Goal: Transaction & Acquisition: Purchase product/service

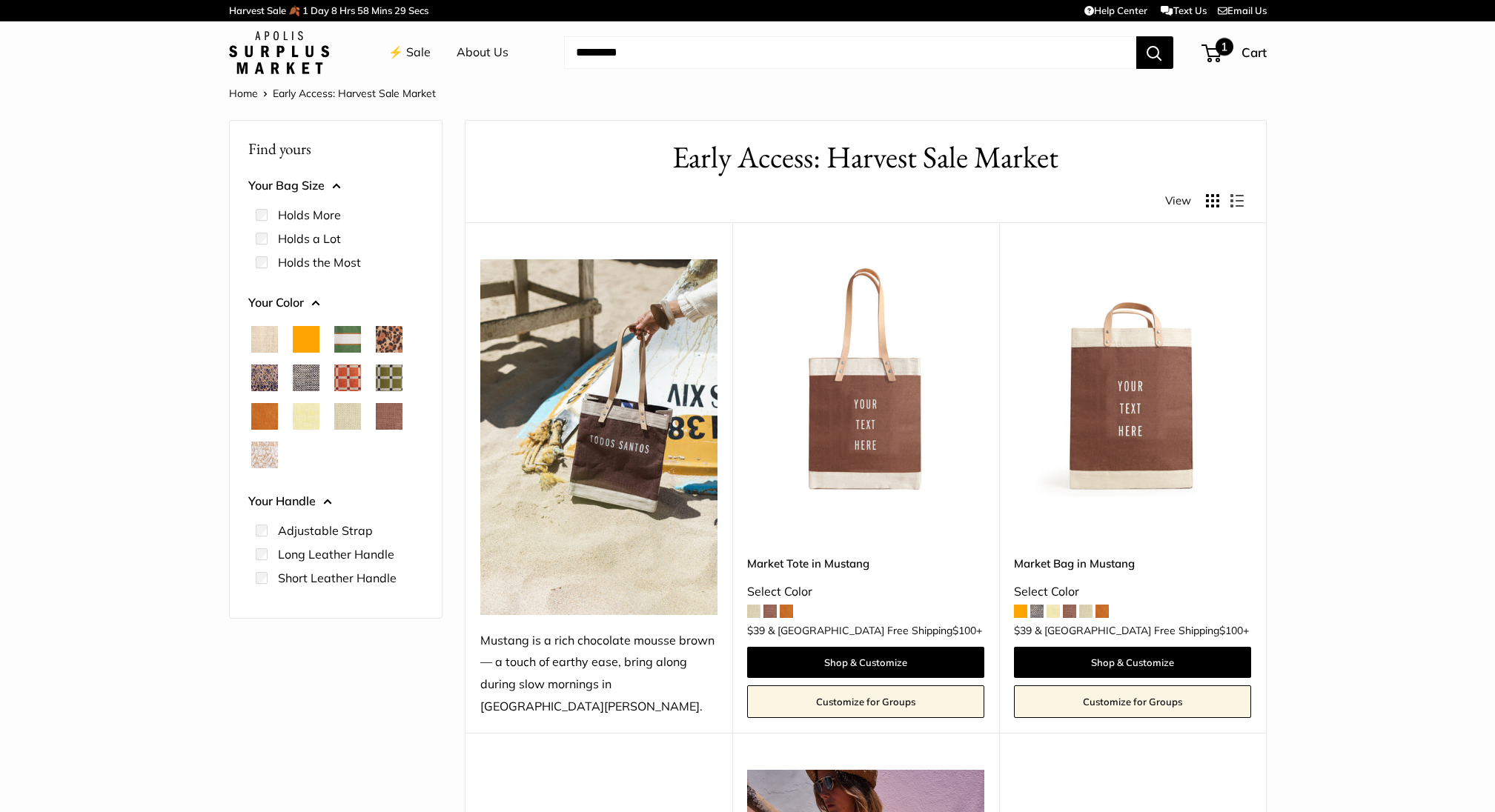
click at [1215, 48] on span "1" at bounding box center [1211, 53] width 20 height 18
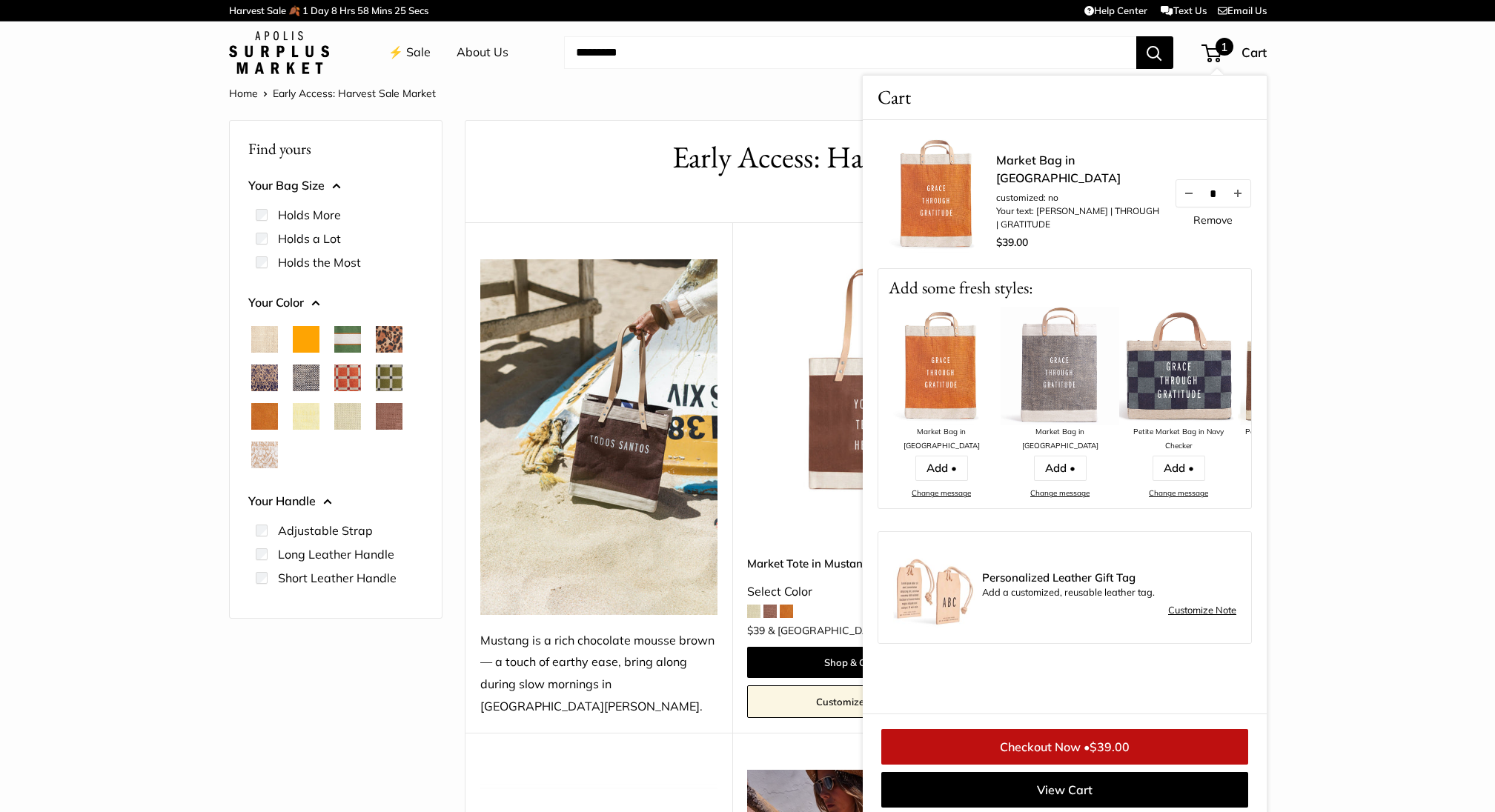
click at [1246, 49] on span "Cart" at bounding box center [1253, 52] width 25 height 15
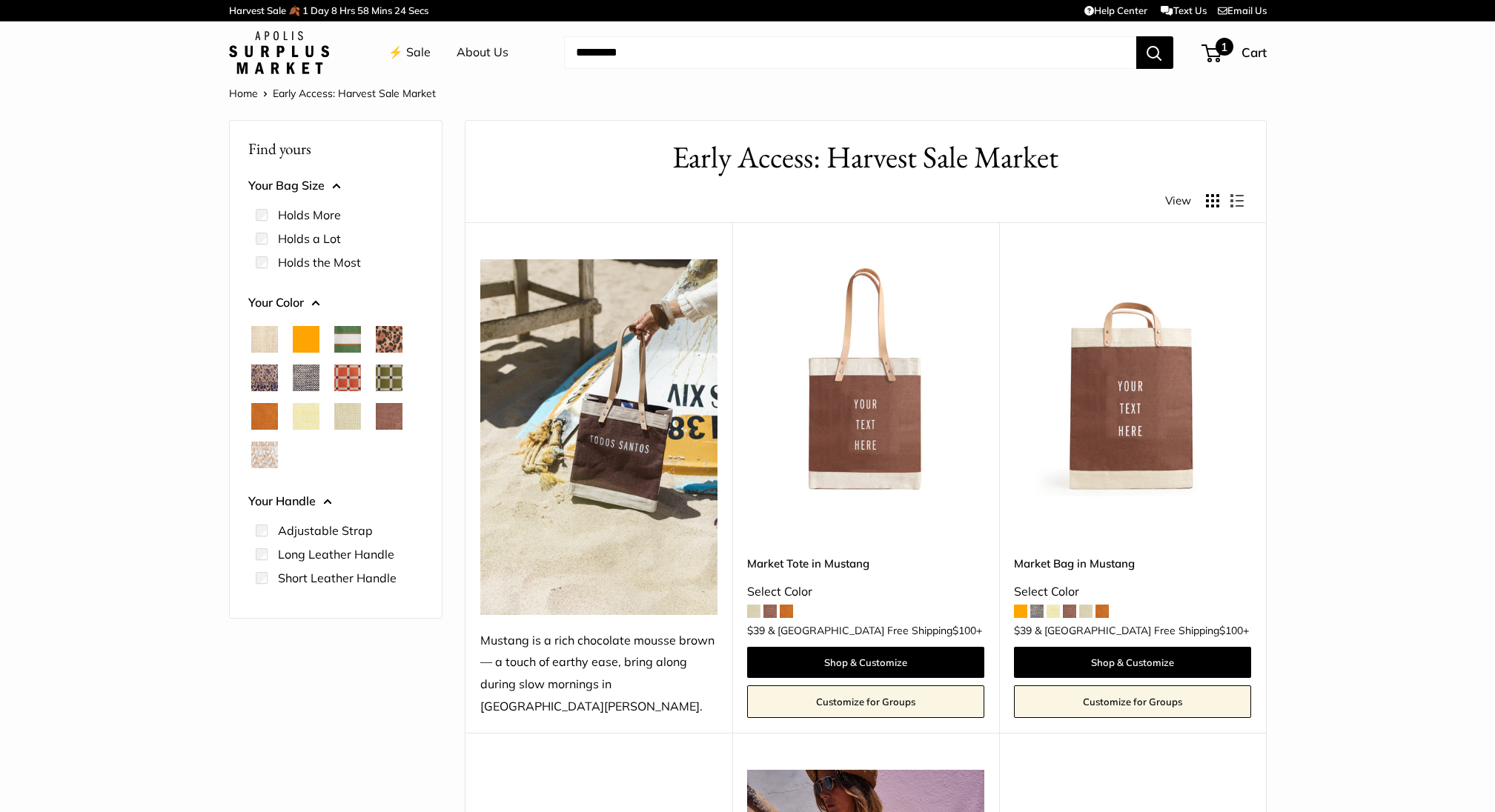
click at [1221, 48] on span "1" at bounding box center [1224, 46] width 18 height 18
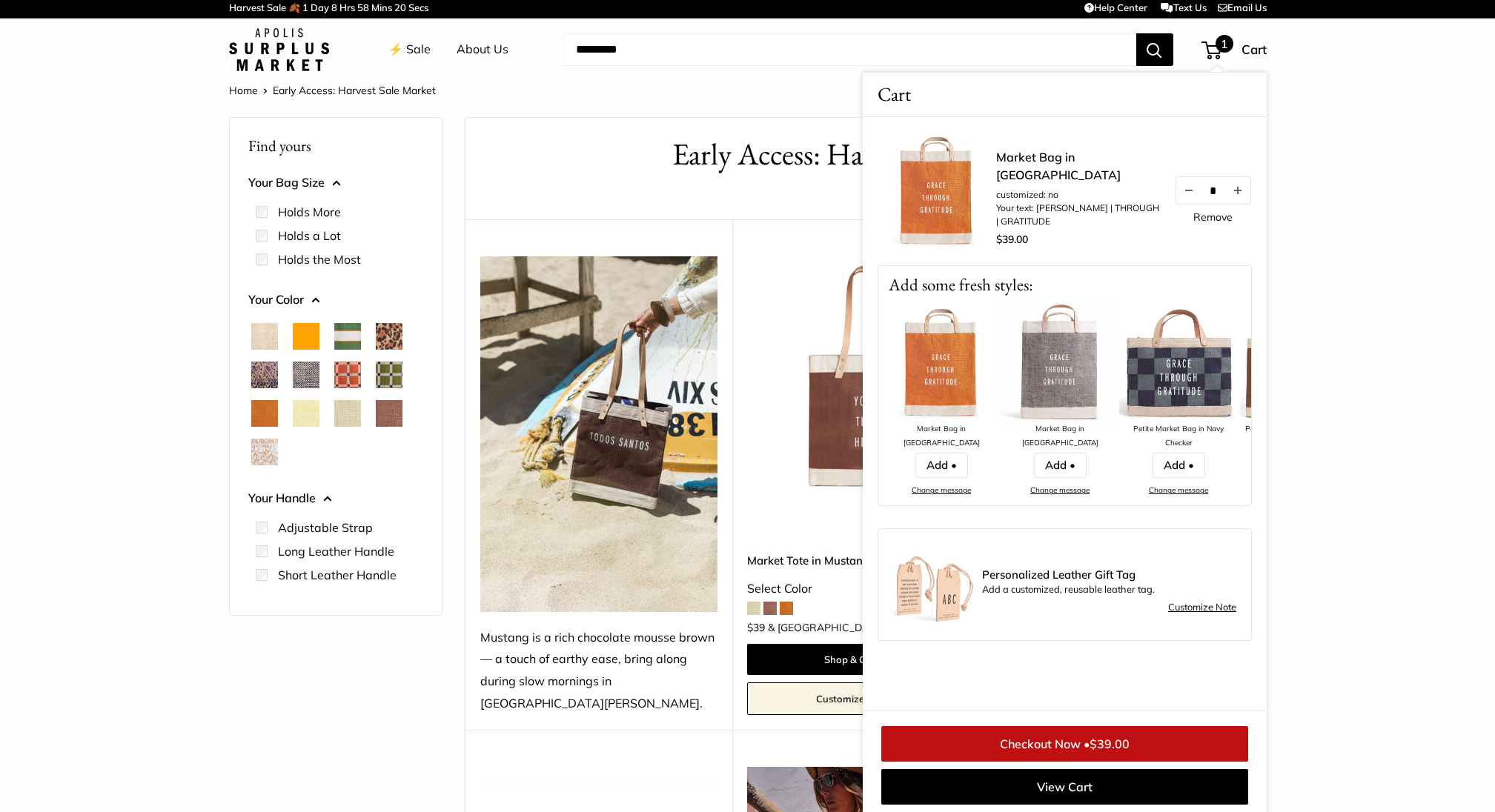
scroll to position [3, 0]
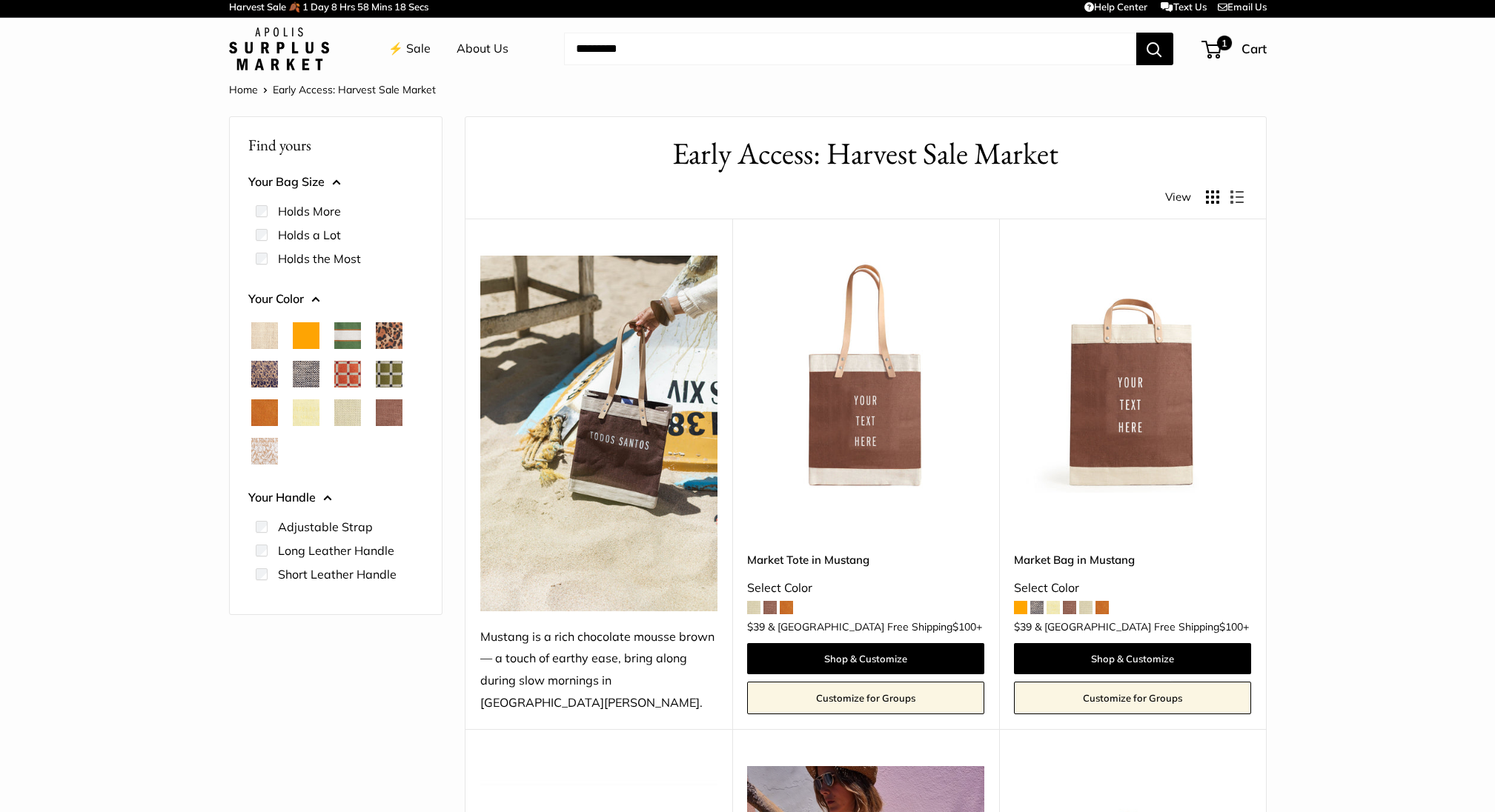
click at [0, 0] on img at bounding box center [0, 0] width 0 height 0
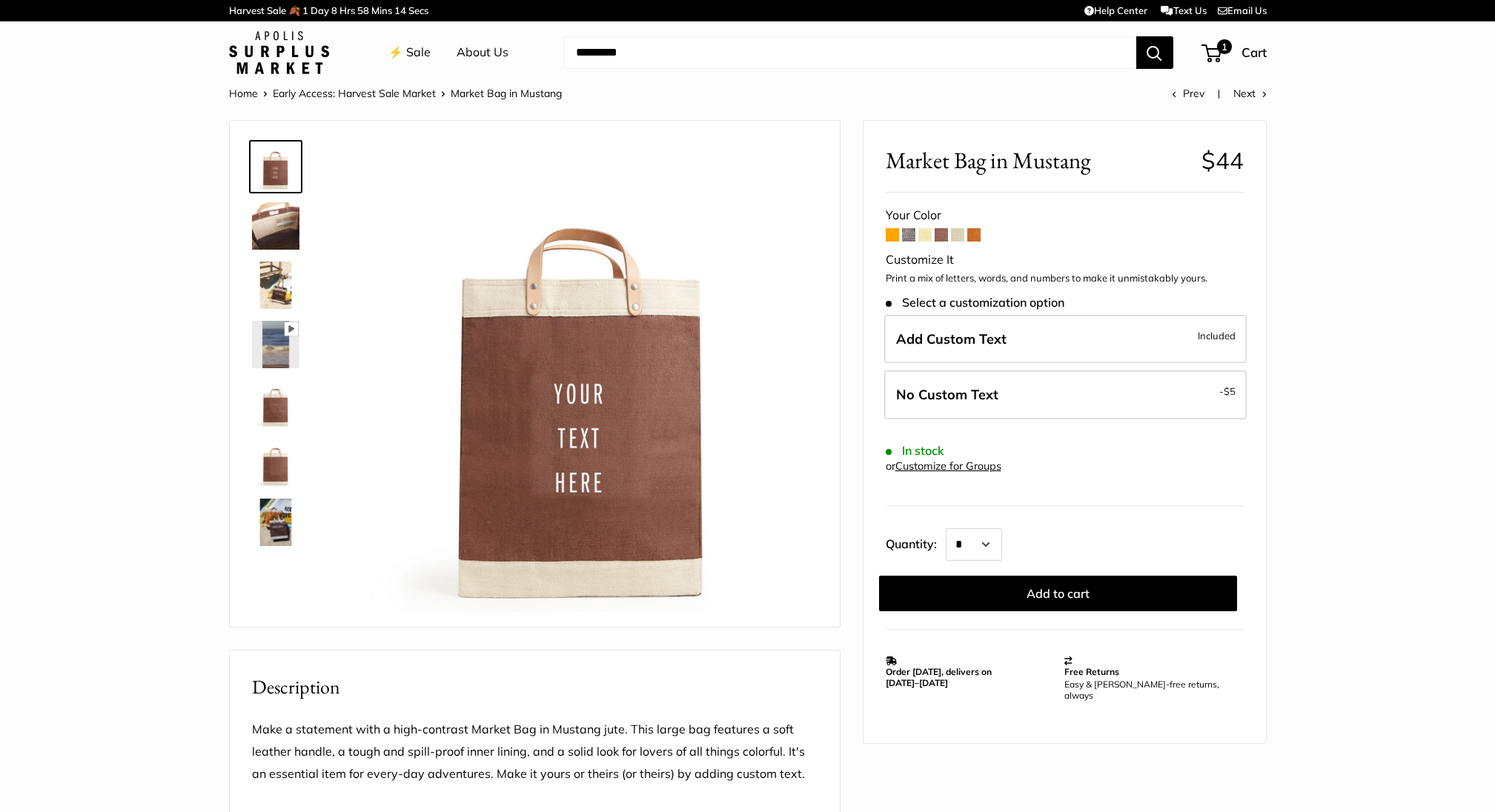
click at [938, 232] on span at bounding box center [942, 235] width 14 height 14
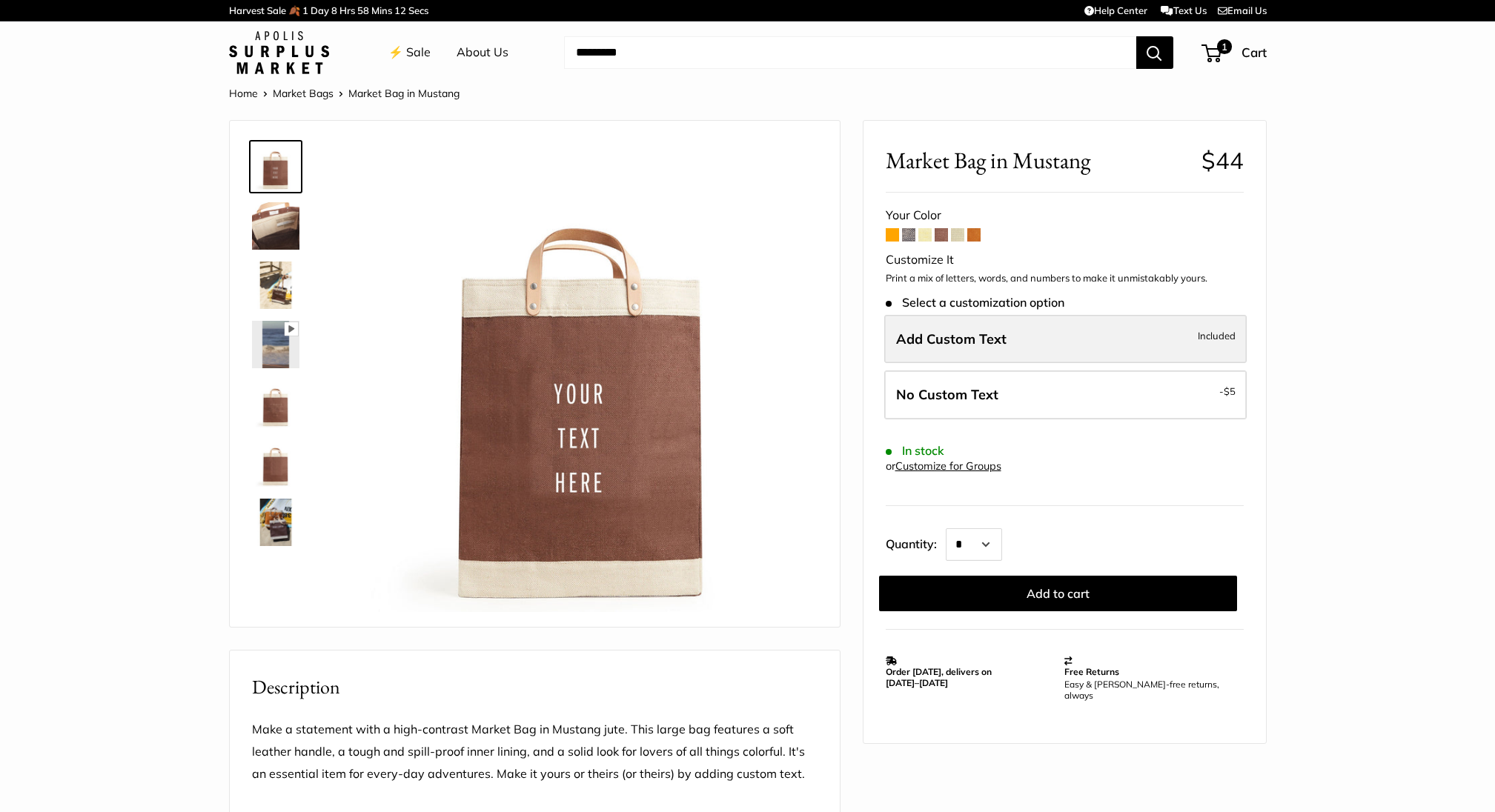
click at [995, 335] on span "Add Custom Text" at bounding box center [951, 339] width 111 height 17
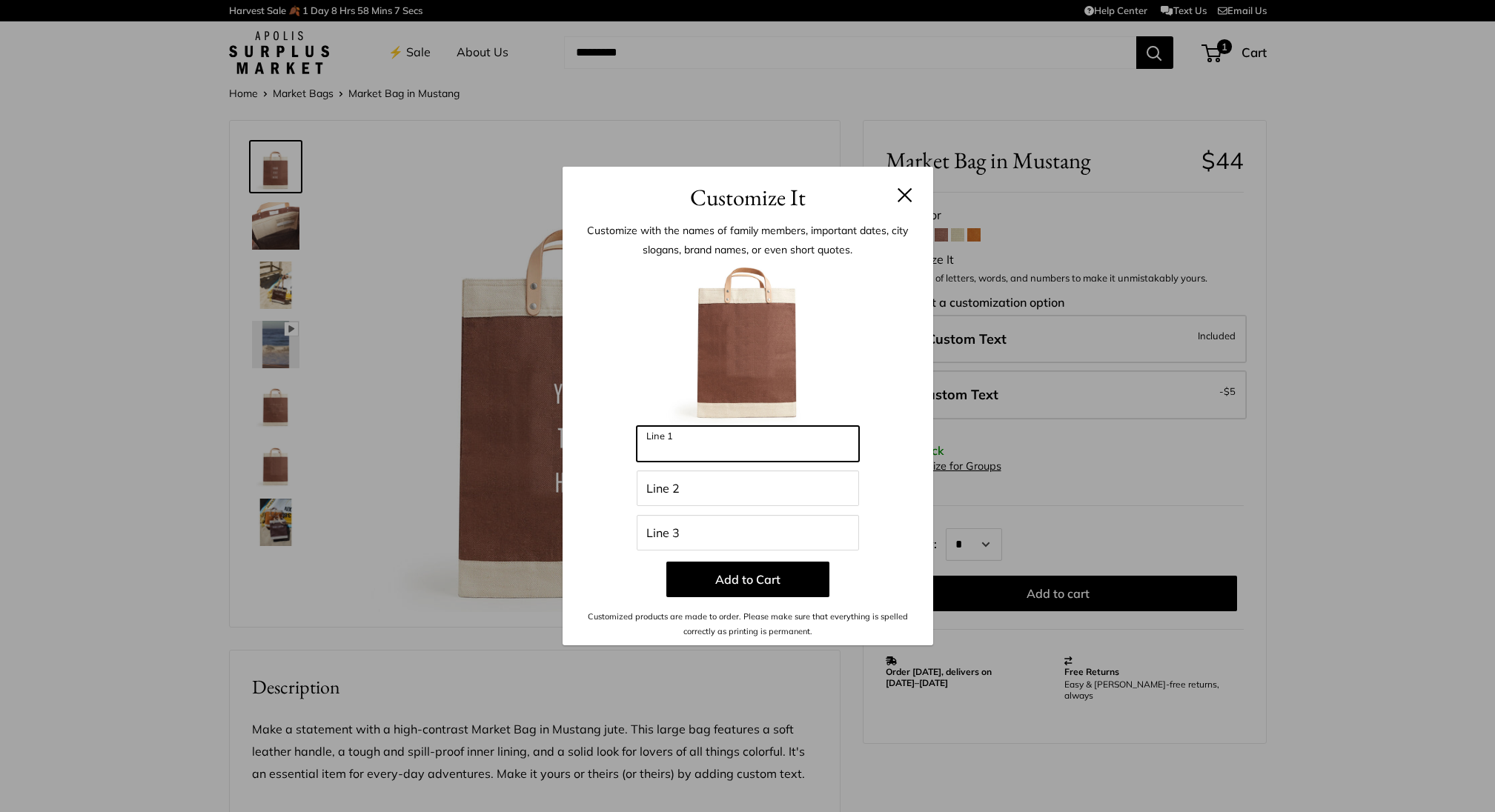
click at [703, 445] on input "Line 1" at bounding box center [747, 443] width 222 height 35
type input "*****"
click at [689, 490] on input "Line 2" at bounding box center [747, 488] width 222 height 35
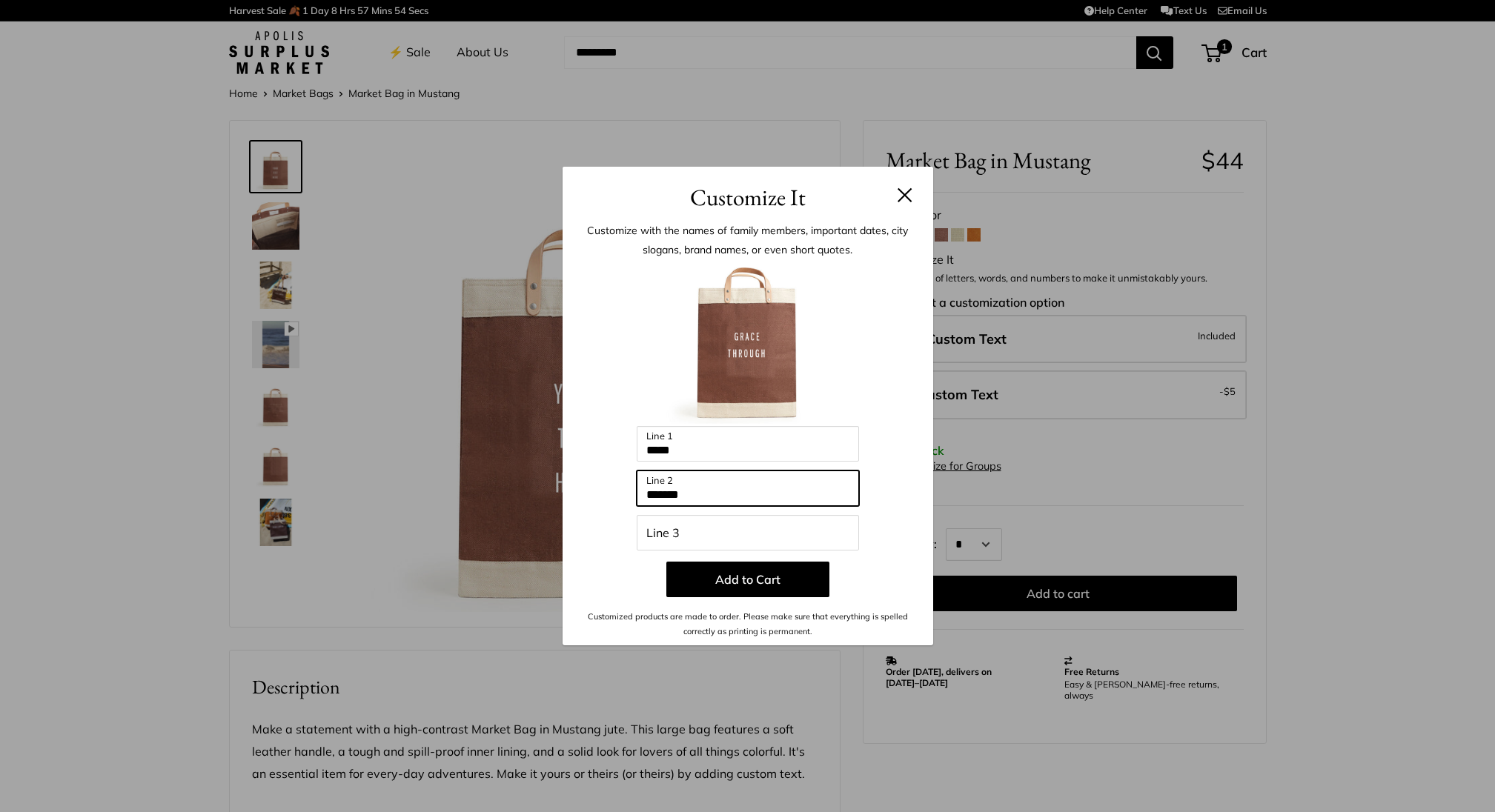
type input "*******"
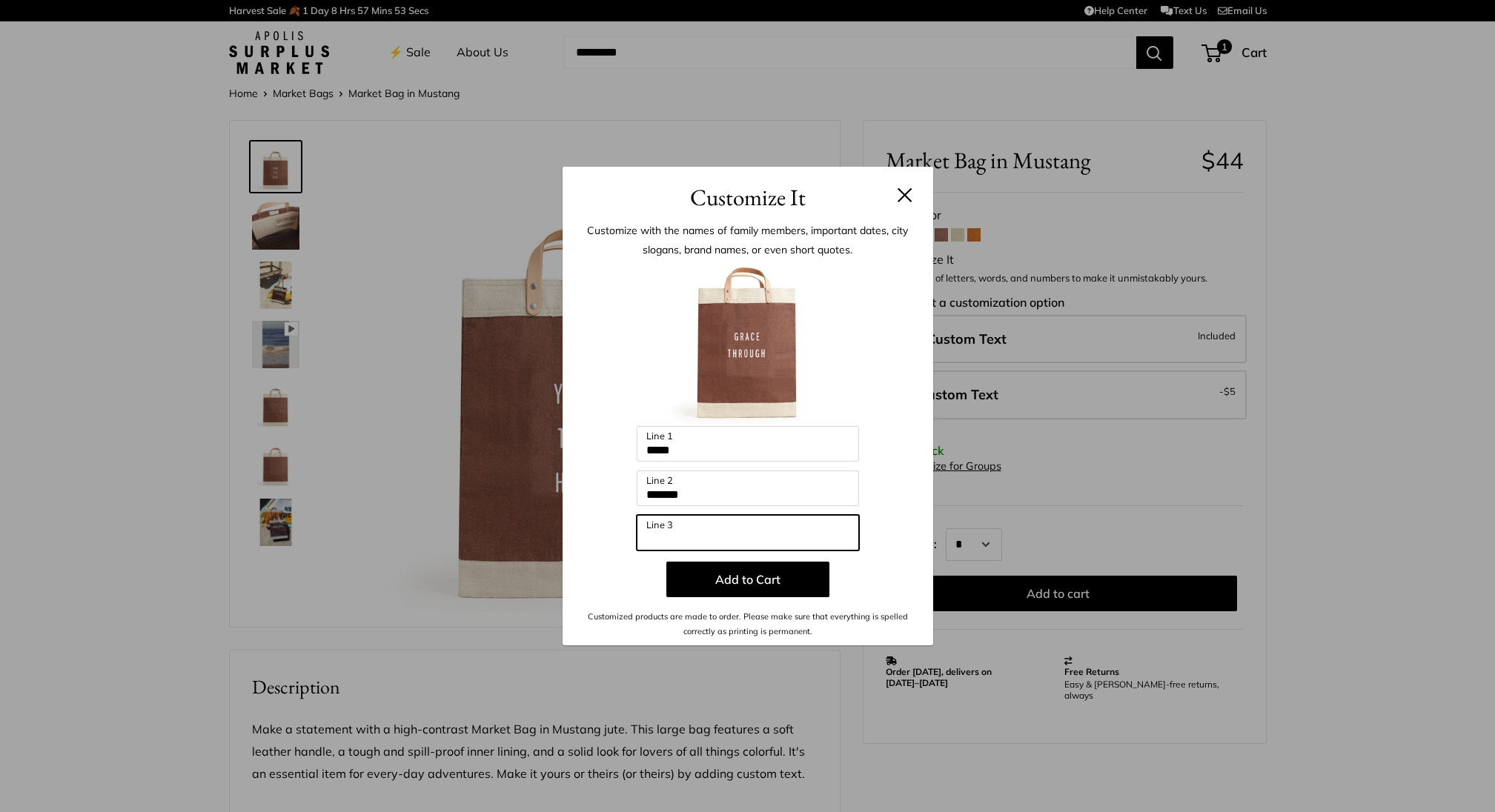
click at [672, 529] on input "Line 3" at bounding box center [747, 532] width 222 height 35
type input "*********"
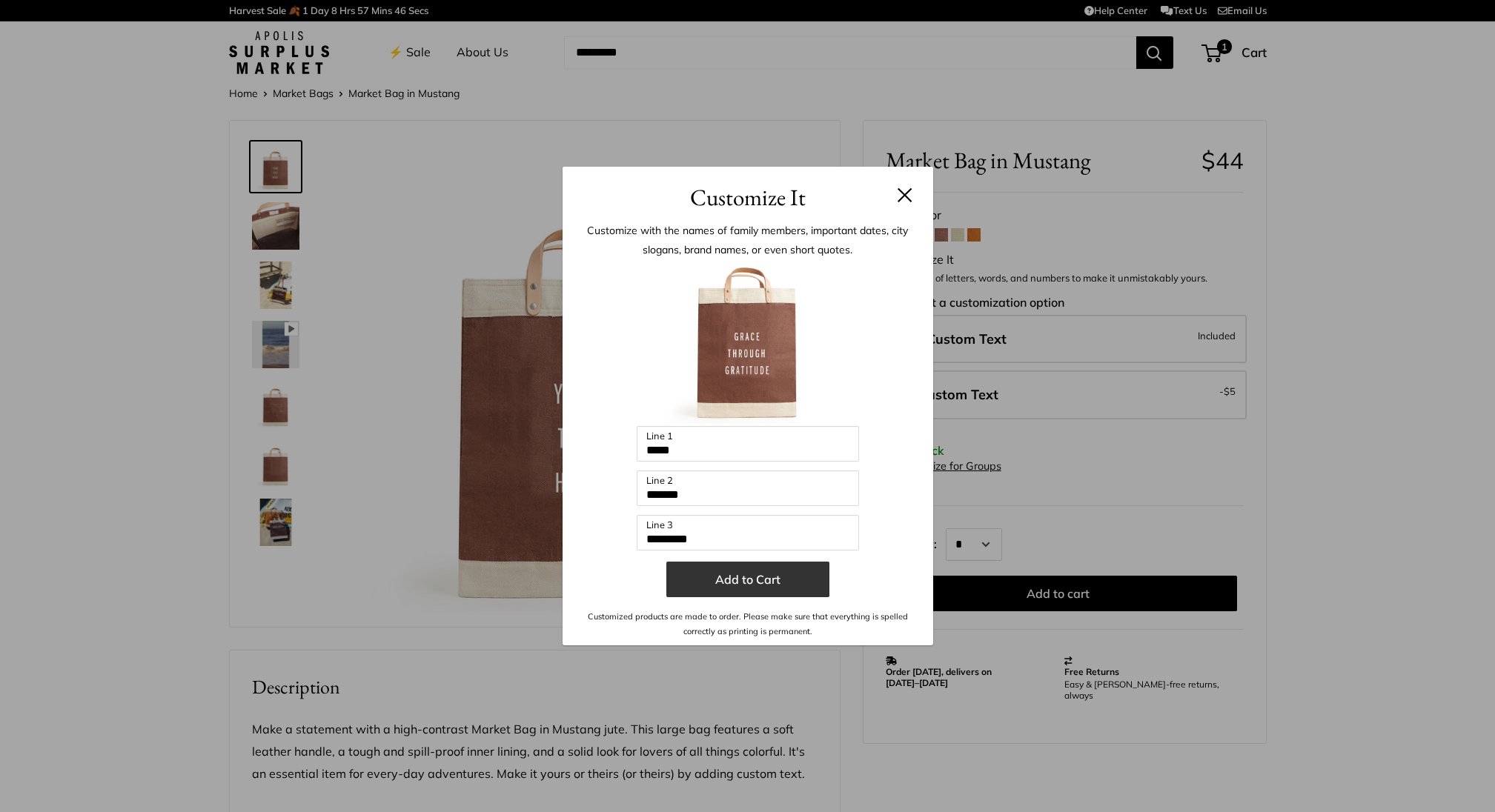
click at [728, 571] on button "Add to Cart" at bounding box center [748, 579] width 163 height 35
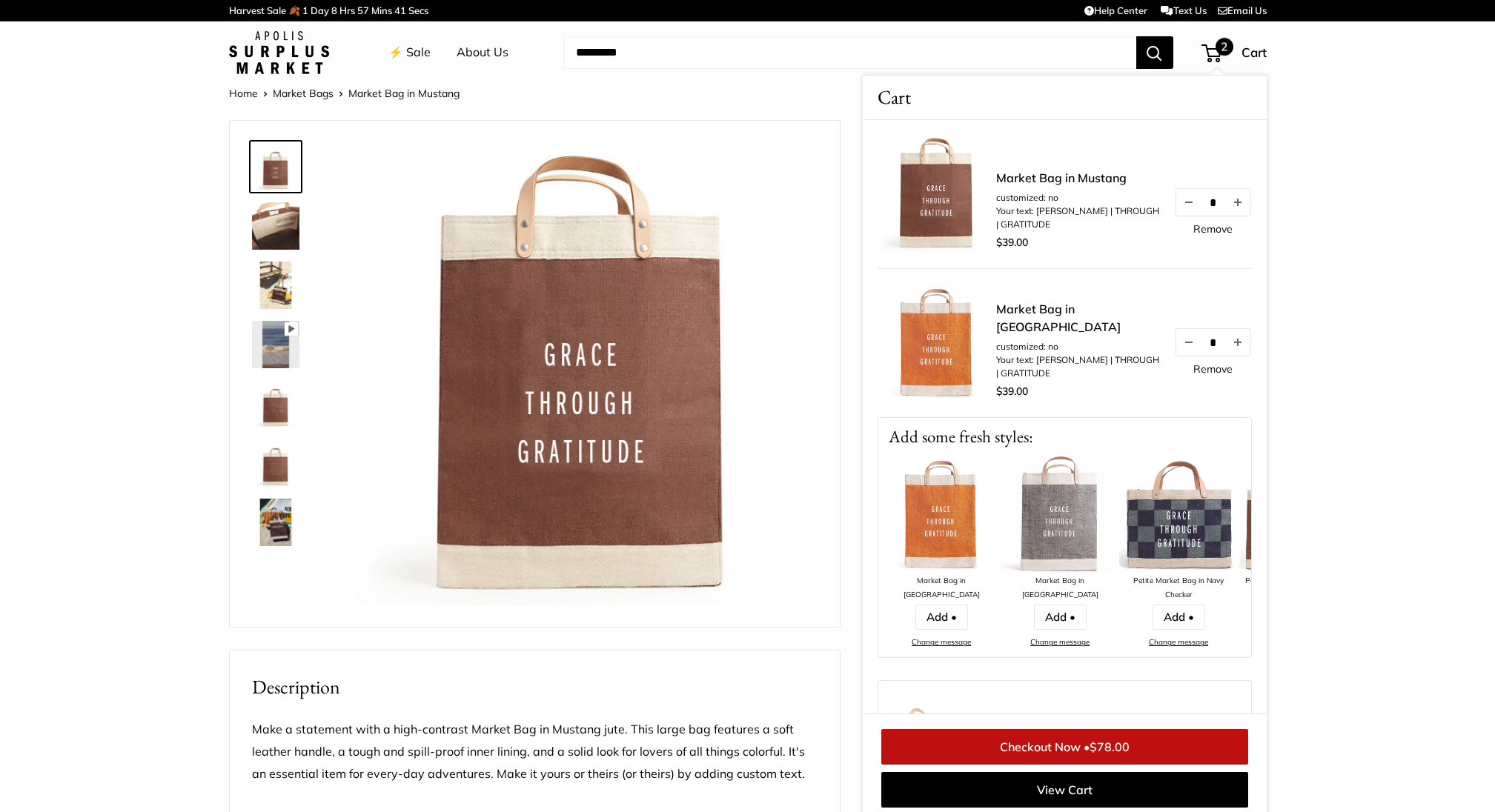
click at [1335, 259] on section "Home Market Bags Market Bag in [GEOGRAPHIC_DATA] Pause Play % buffered 00:00 Un…" at bounding box center [747, 721] width 1495 height 1274
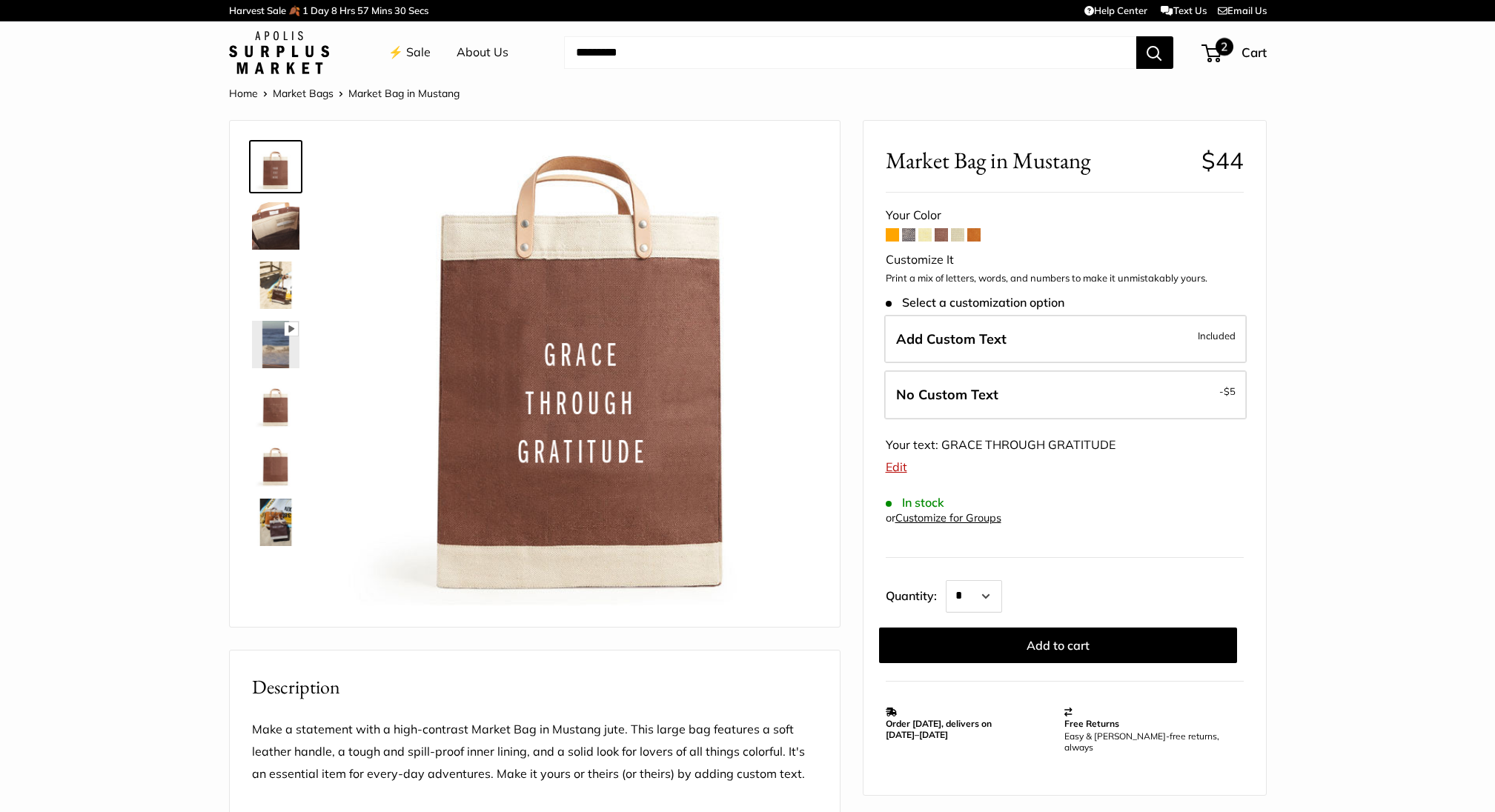
click at [1214, 47] on span "2" at bounding box center [1211, 53] width 20 height 18
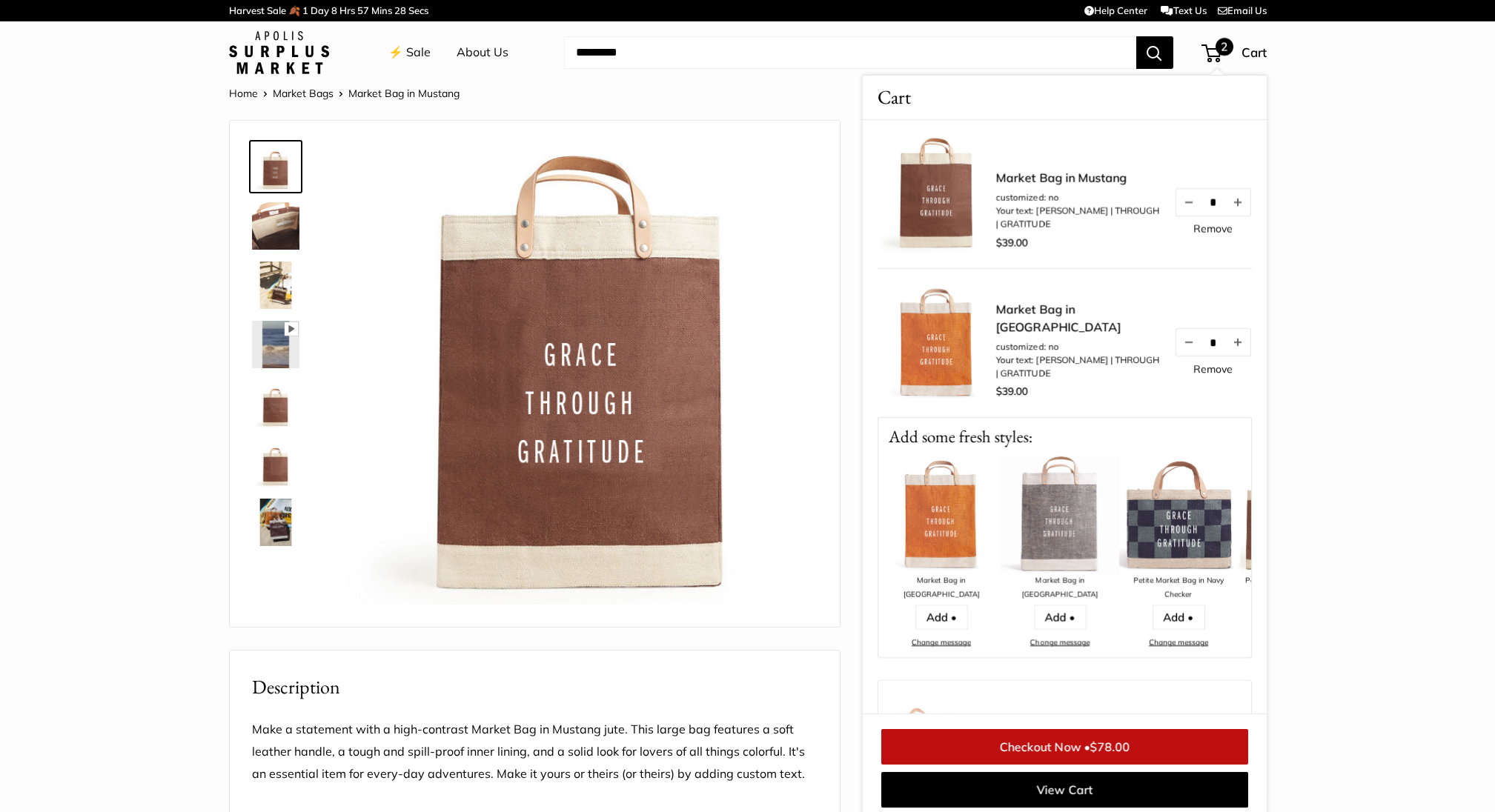
click at [988, 740] on link "Checkout Now • $78.00" at bounding box center [1064, 746] width 367 height 35
